Goal: Transaction & Acquisition: Purchase product/service

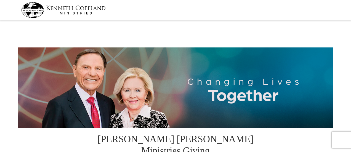
scroll to position [108, 0]
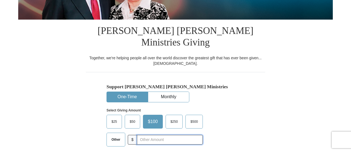
click at [158, 135] on input "text" at bounding box center [170, 140] width 66 height 10
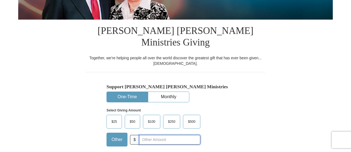
select select "KY"
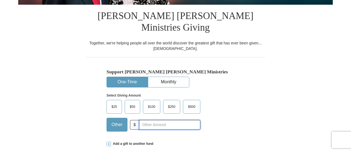
scroll to position [0, 0]
click at [147, 120] on input "text" at bounding box center [169, 125] width 61 height 10
type input "112.00"
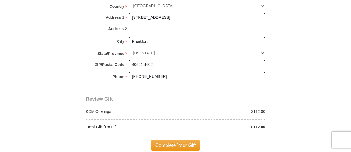
scroll to position [448, 0]
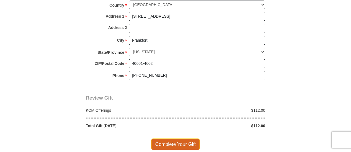
click at [193, 139] on span "Complete Your Gift" at bounding box center [175, 145] width 49 height 12
